Goal: Complete application form

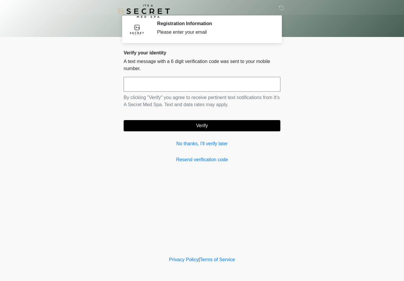
click at [151, 90] on input "text" at bounding box center [202, 84] width 157 height 15
type input "******"
click at [212, 125] on button "Verify" at bounding box center [202, 125] width 157 height 11
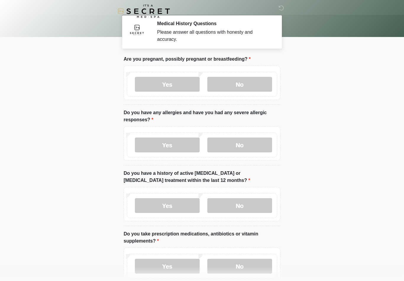
click at [320, 86] on body "‎ ‎ Medical History Questions Please answer all questions with honesty and accu…" at bounding box center [202, 140] width 404 height 281
click at [257, 86] on label "No" at bounding box center [239, 84] width 65 height 15
click at [257, 146] on label "No" at bounding box center [239, 145] width 65 height 15
click at [254, 209] on label "No" at bounding box center [239, 205] width 65 height 15
click at [250, 266] on label "No" at bounding box center [239, 266] width 65 height 15
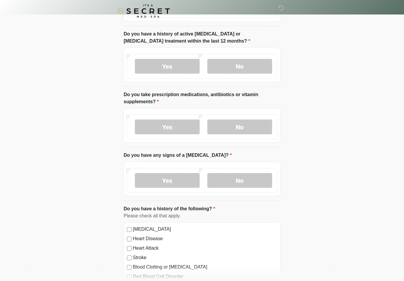
scroll to position [148, 0]
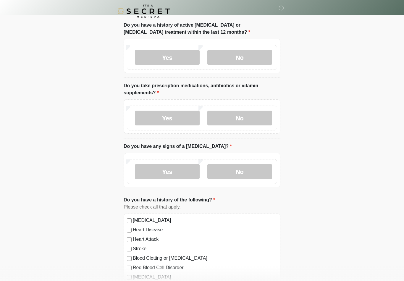
click at [257, 173] on label "No" at bounding box center [239, 171] width 65 height 15
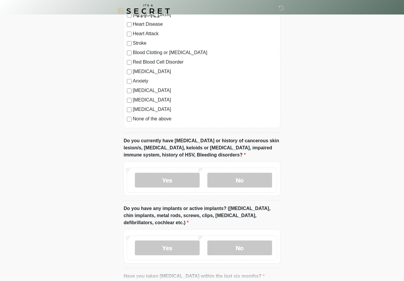
scroll to position [373, 0]
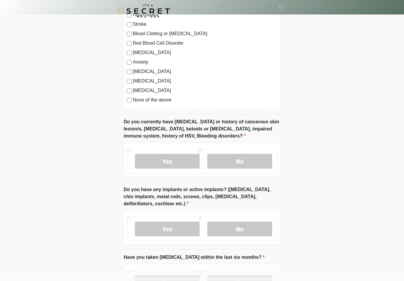
click at [249, 160] on label "No" at bounding box center [239, 161] width 65 height 15
click at [249, 229] on label "No" at bounding box center [239, 229] width 65 height 15
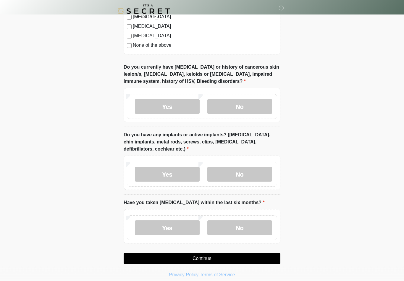
scroll to position [432, 0]
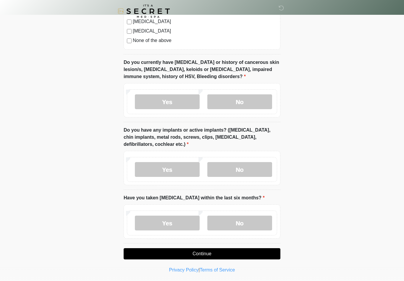
click at [189, 170] on label "Yes" at bounding box center [167, 169] width 65 height 15
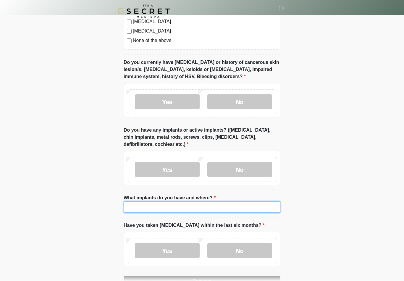
click at [204, 210] on input "What implants do you have and where?" at bounding box center [202, 206] width 157 height 11
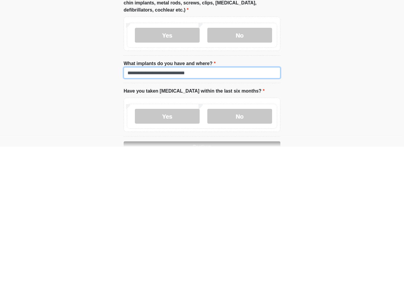
type input "**********"
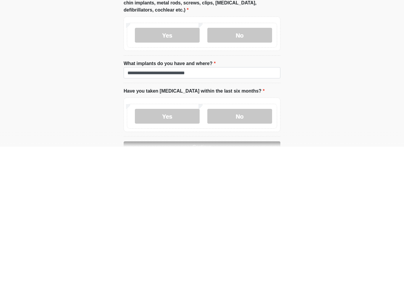
click at [245, 243] on label "No" at bounding box center [239, 250] width 65 height 15
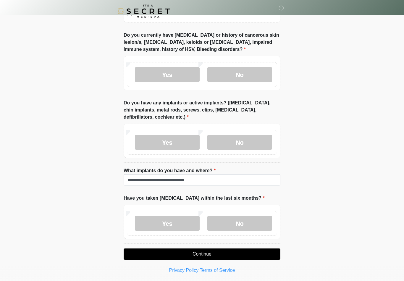
click at [251, 224] on label "No" at bounding box center [239, 223] width 65 height 15
click at [245, 256] on button "Continue" at bounding box center [202, 254] width 157 height 11
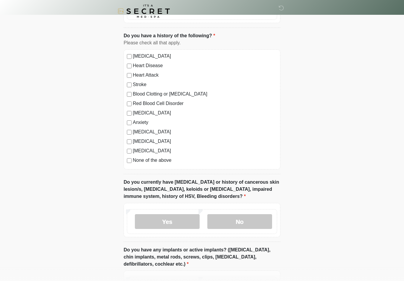
scroll to position [0, 0]
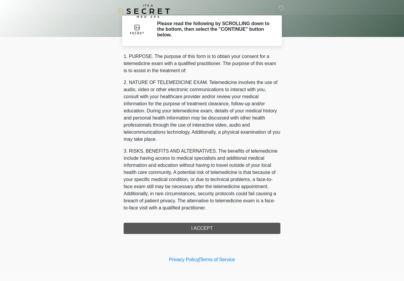
click at [220, 227] on div "1. PURPOSE. The purpose of this form is to obtain your consent for a telemedici…" at bounding box center [202, 143] width 157 height 181
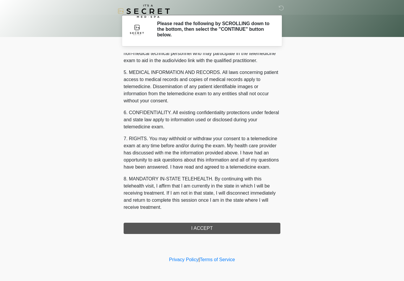
scroll to position [180, 0]
click at [215, 230] on button "I ACCEPT" at bounding box center [202, 228] width 157 height 11
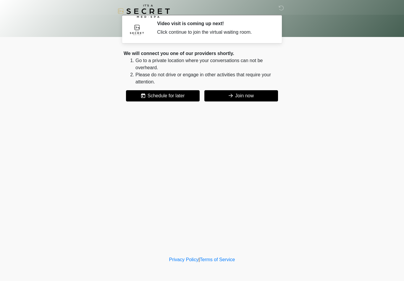
click at [250, 99] on button "Join now" at bounding box center [241, 95] width 74 height 11
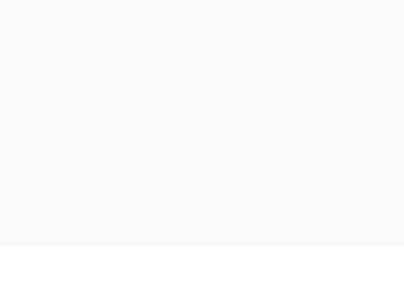
scroll to position [2, 0]
